Goal: Task Accomplishment & Management: Manage account settings

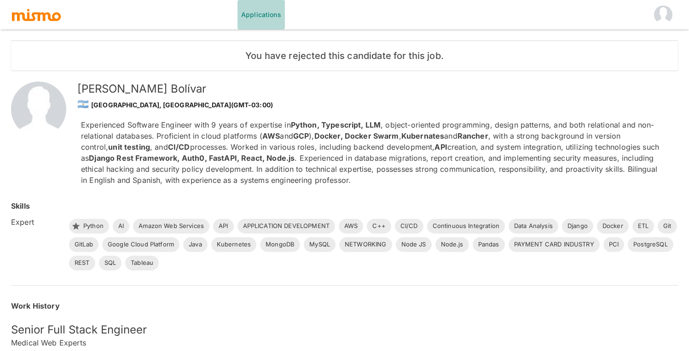
click at [260, 13] on link "Applications" at bounding box center [260, 14] width 47 height 29
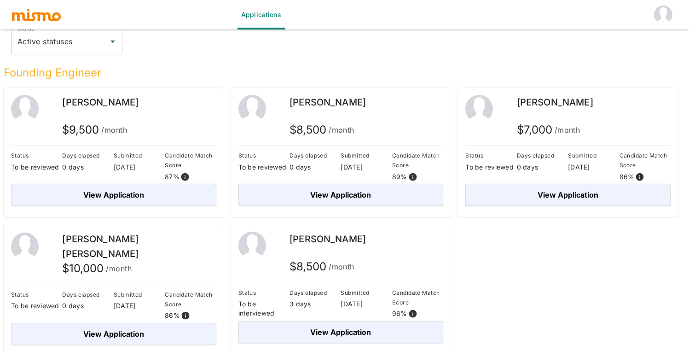
scroll to position [83, 0]
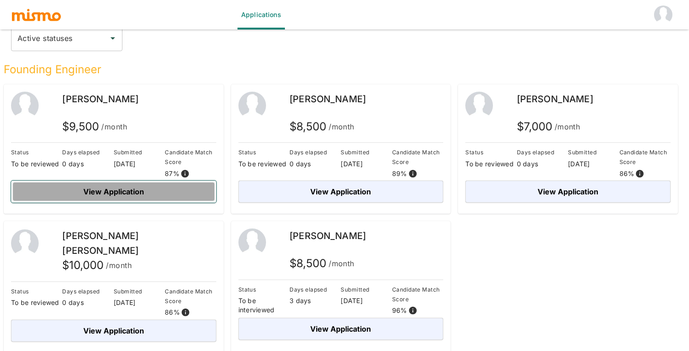
click at [146, 191] on button "View Application" at bounding box center [113, 191] width 205 height 22
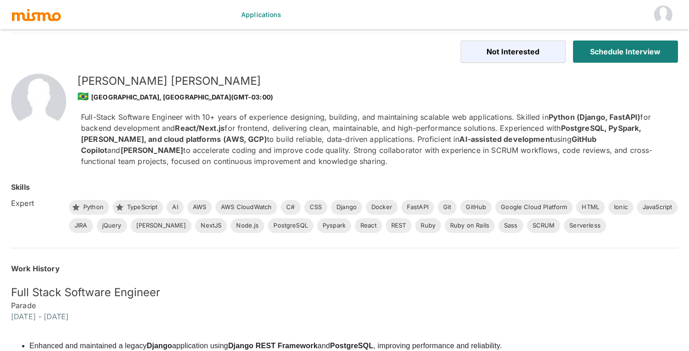
scroll to position [5, 0]
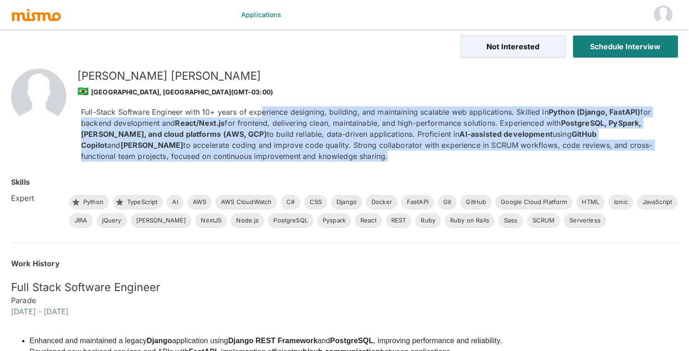
drag, startPoint x: 262, startPoint y: 114, endPoint x: 263, endPoint y: 154, distance: 40.1
click at [263, 154] on p "Full-Stack Software Engineer with 10+ years of experience designing, building, …" at bounding box center [372, 133] width 582 height 55
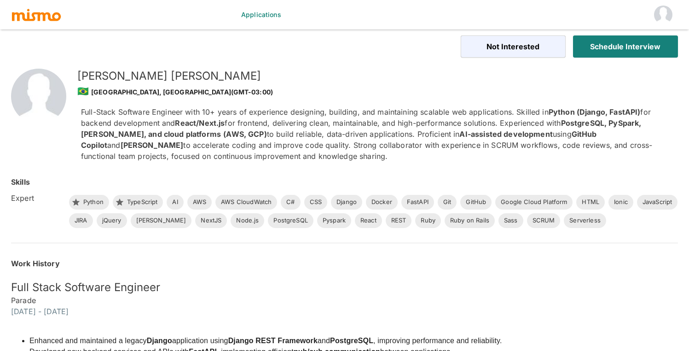
drag, startPoint x: 263, startPoint y: 154, endPoint x: 263, endPoint y: 118, distance: 35.4
click at [263, 118] on p "Full-Stack Software Engineer with 10+ years of experience designing, building, …" at bounding box center [372, 133] width 582 height 55
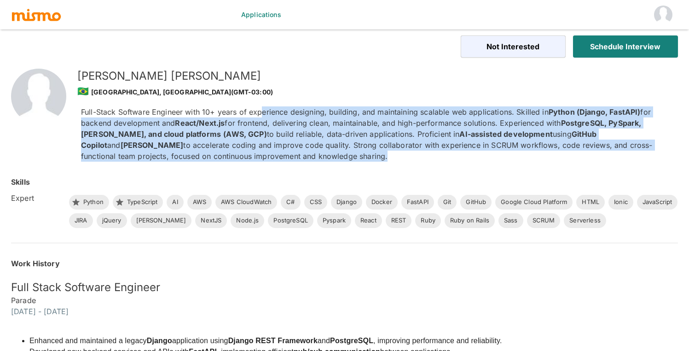
drag, startPoint x: 261, startPoint y: 112, endPoint x: 263, endPoint y: 157, distance: 45.1
click at [263, 157] on p "Full-Stack Software Engineer with 10+ years of experience designing, building, …" at bounding box center [372, 133] width 582 height 55
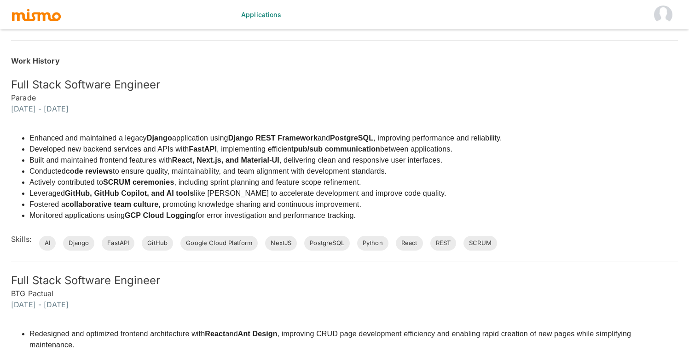
scroll to position [213, 0]
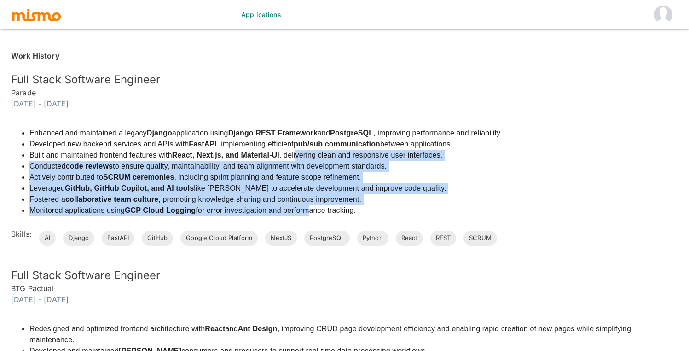
drag, startPoint x: 307, startPoint y: 208, endPoint x: 298, endPoint y: 151, distance: 57.8
click at [298, 151] on ul "Enhanced and maintained a legacy Django application using Django REST Framework…" at bounding box center [256, 171] width 491 height 88
click at [298, 151] on li "Built and maintained frontend features with React, Next.js, and Material-UI , d…" at bounding box center [265, 155] width 473 height 11
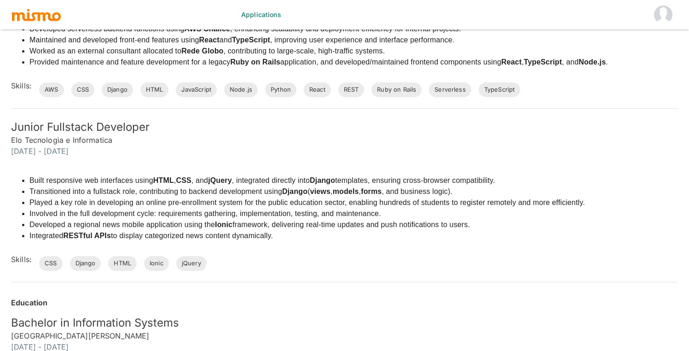
scroll to position [720, 0]
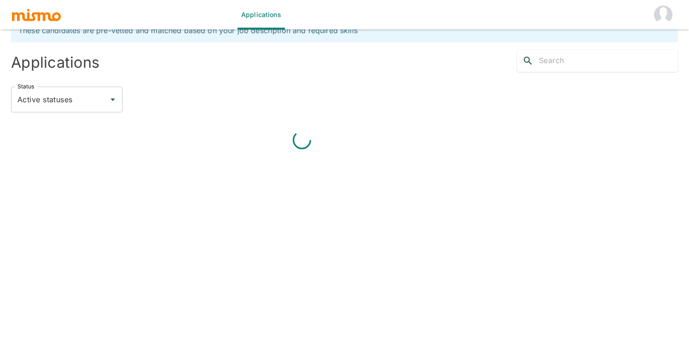
scroll to position [83, 0]
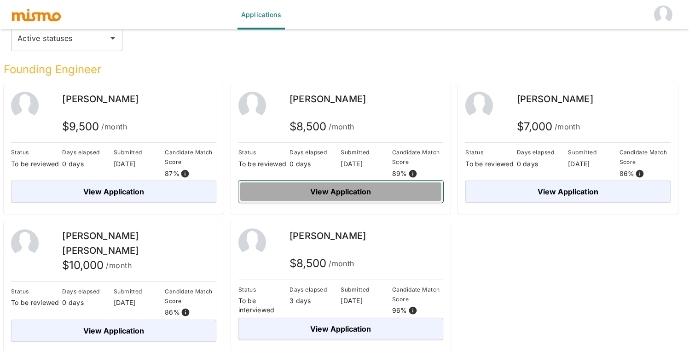
click at [359, 187] on button "View Application" at bounding box center [340, 191] width 205 height 22
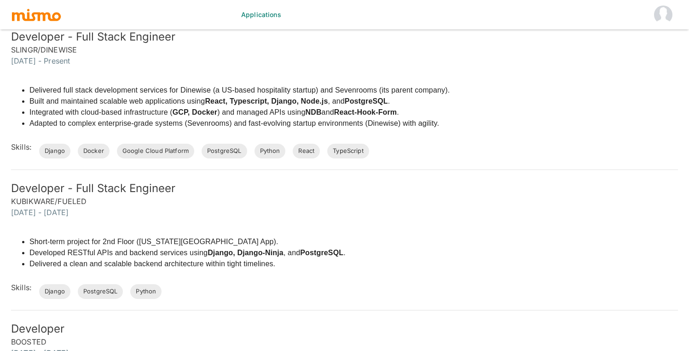
scroll to position [334, 0]
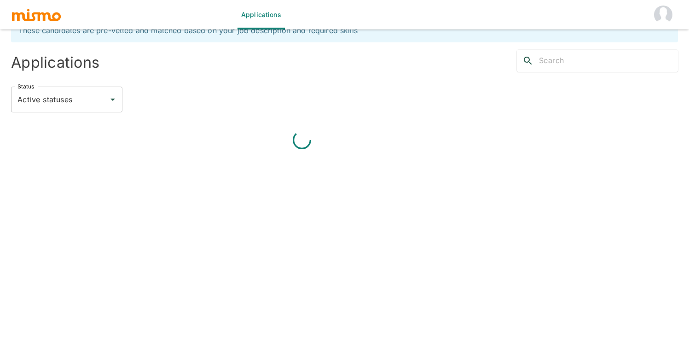
scroll to position [83, 0]
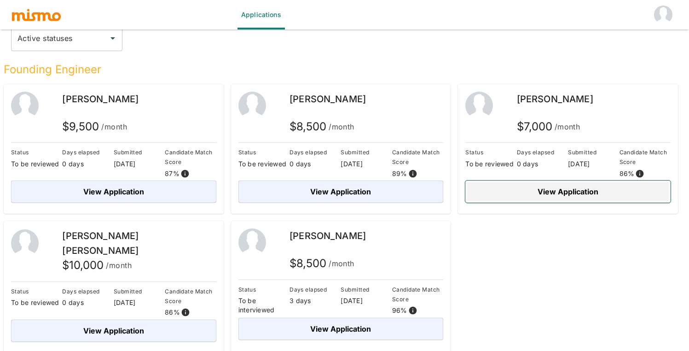
click at [570, 194] on button "View Application" at bounding box center [567, 191] width 205 height 22
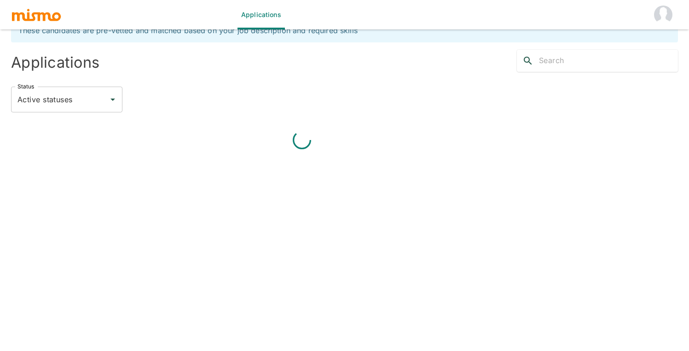
scroll to position [83, 0]
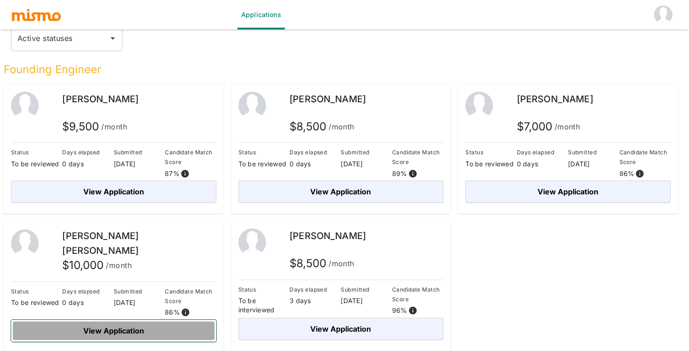
click at [154, 326] on button "View Application" at bounding box center [113, 330] width 205 height 22
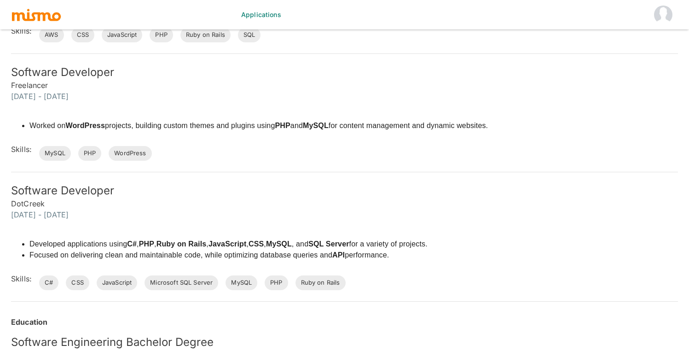
scroll to position [846, 0]
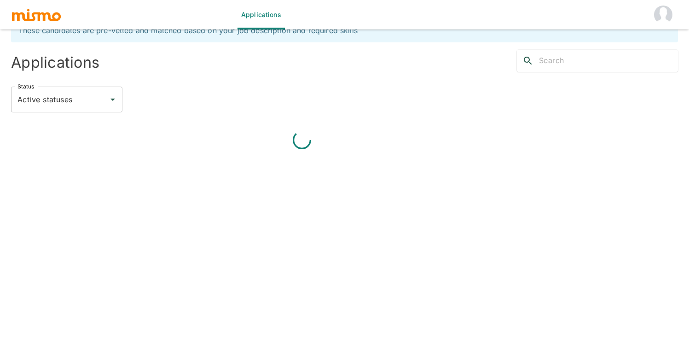
scroll to position [83, 0]
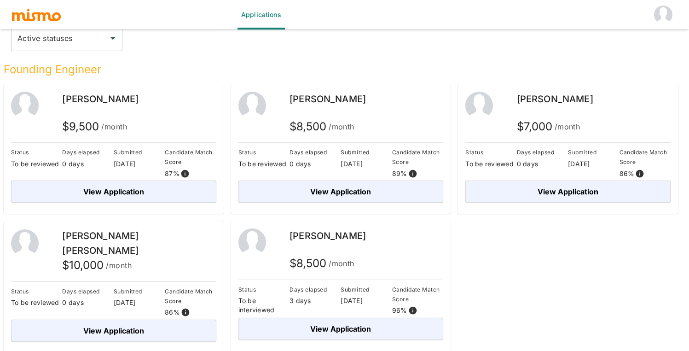
click at [465, 255] on div "Founding Engineer [PERSON_NAME] $ 9,500 /month Status To be reviewed Days elaps…" at bounding box center [337, 201] width 682 height 301
